Goal: Check status

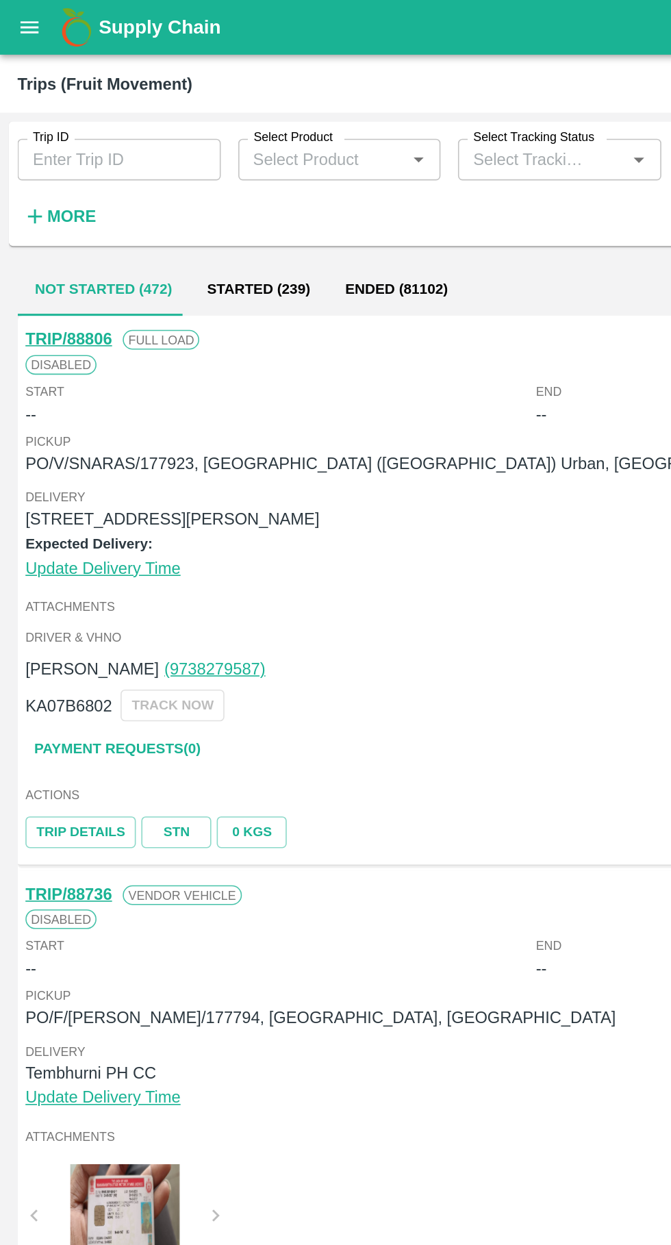
click at [13, 14] on icon "open drawer" at bounding box center [18, 17] width 15 height 15
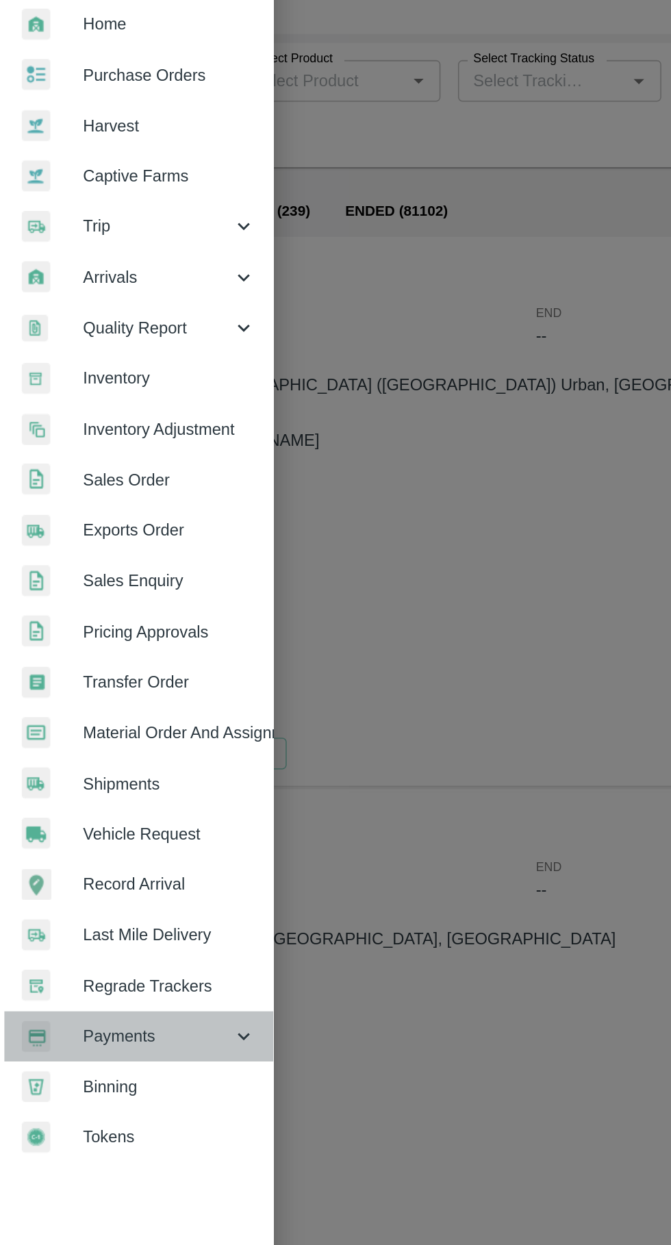
click at [67, 690] on div "Payments" at bounding box center [85, 699] width 171 height 32
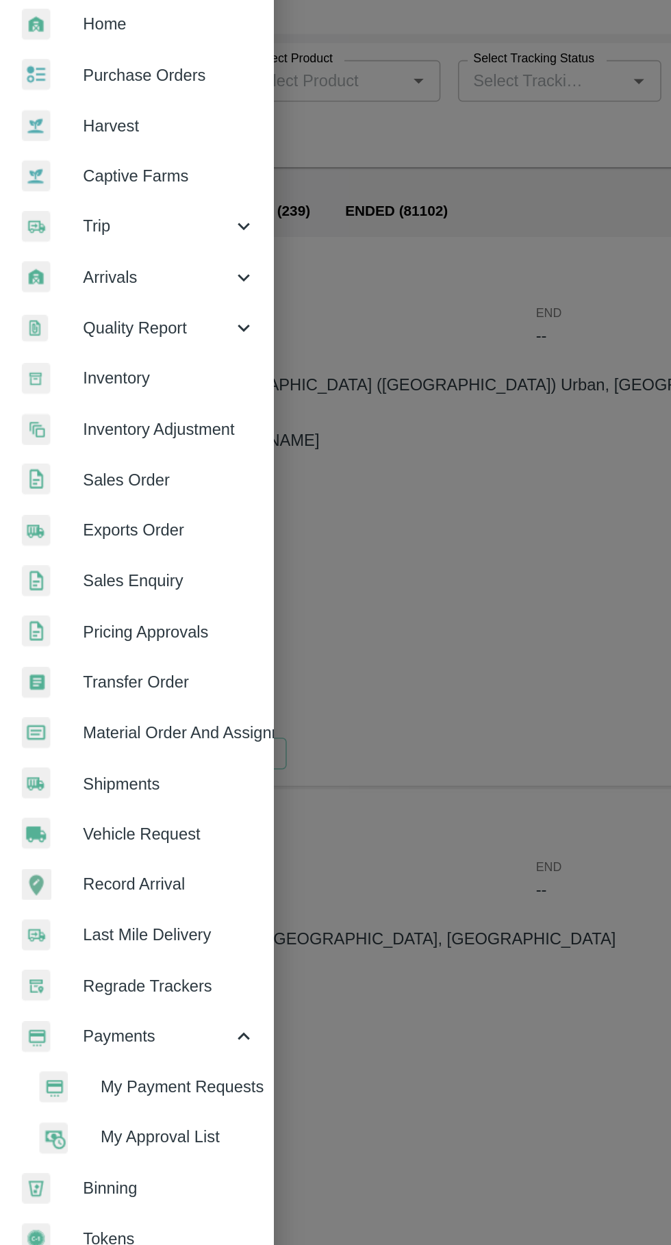
click at [72, 731] on span "My Payment Requests" at bounding box center [111, 730] width 97 height 15
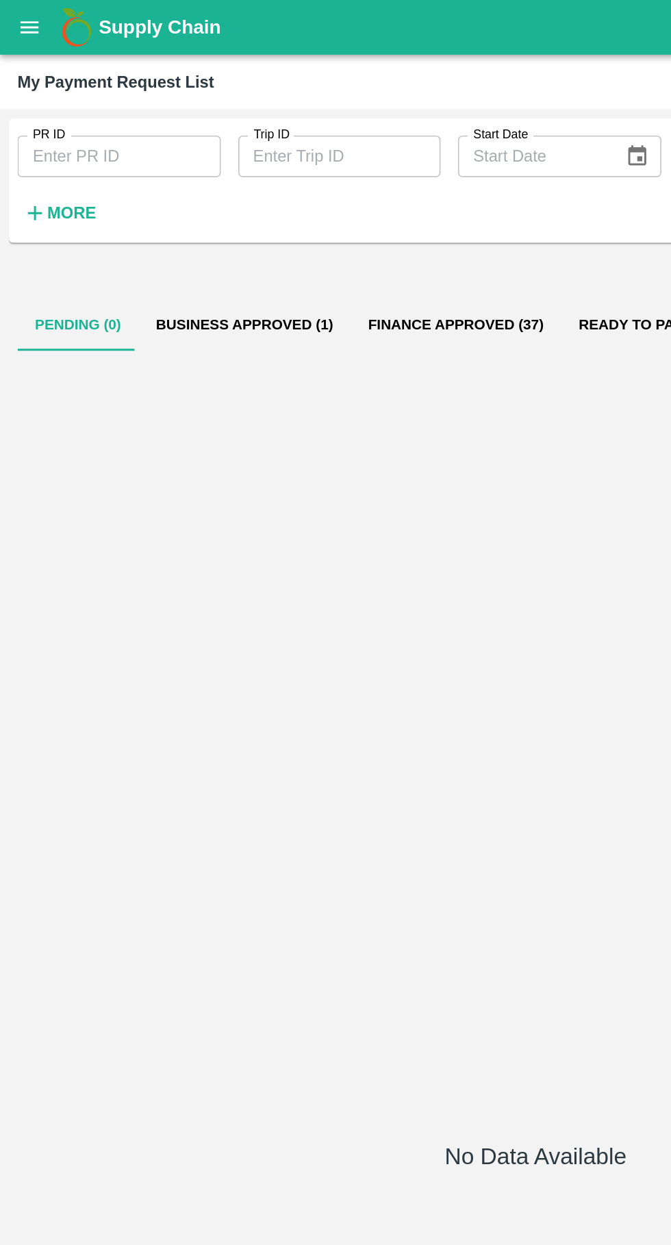
click at [142, 187] on button "Business Approved (1)" at bounding box center [153, 203] width 133 height 33
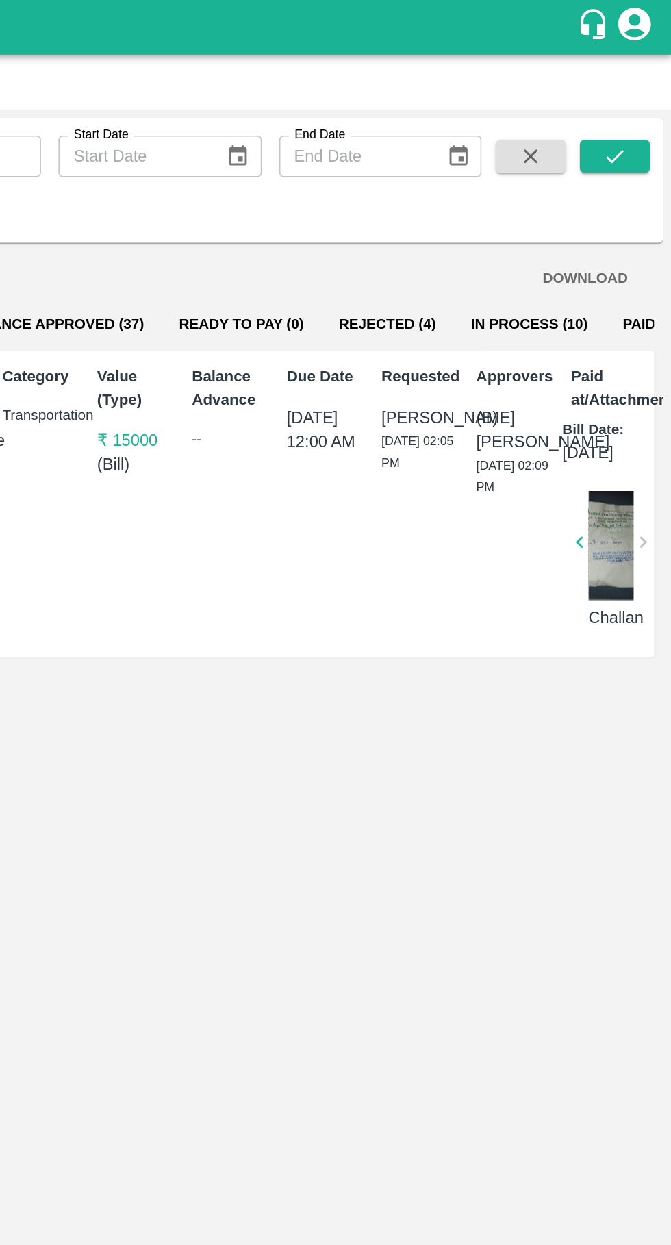
click at [468, 203] on button "Rejected (4)" at bounding box center [493, 203] width 83 height 33
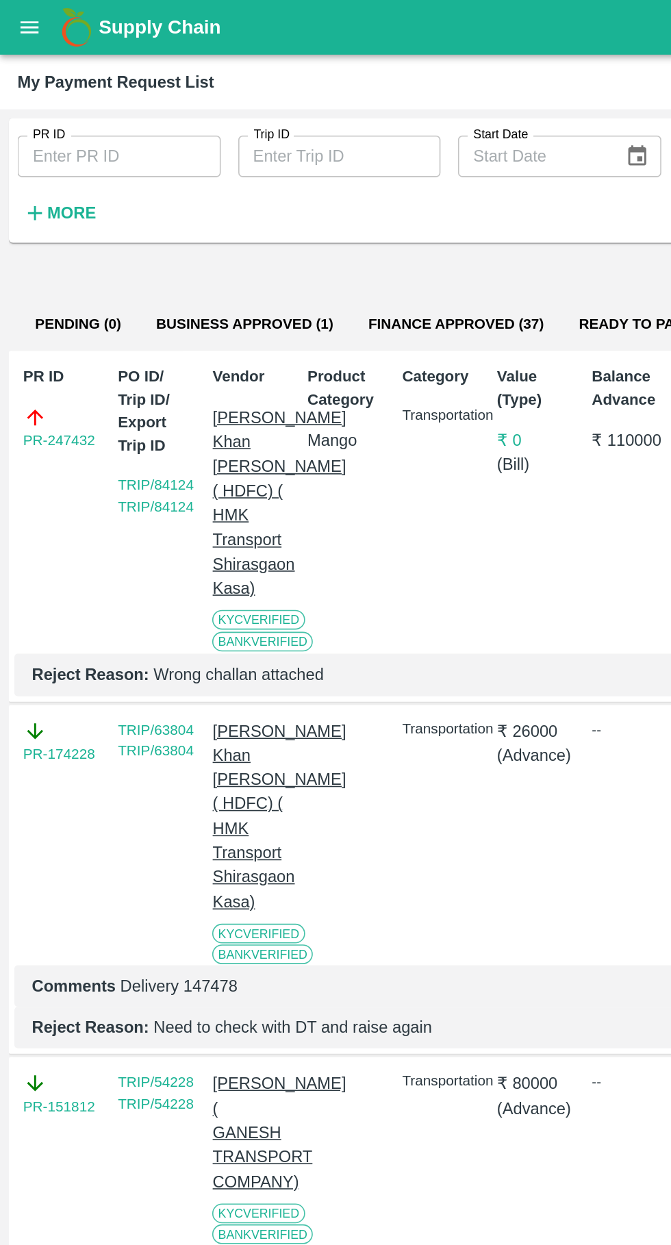
click at [135, 205] on button "Business Approved (1)" at bounding box center [153, 203] width 133 height 33
